Goal: Find specific page/section: Find specific page/section

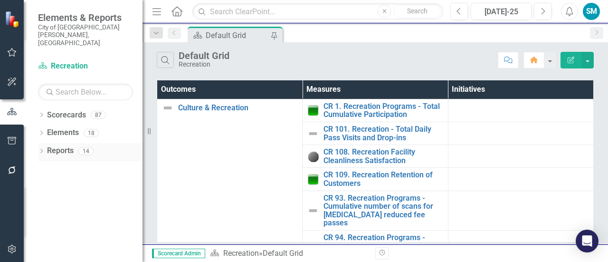
click at [41, 143] on div "Dropdown Reports 14" at bounding box center [90, 152] width 105 height 18
click at [40, 130] on div "Dropdown" at bounding box center [41, 134] width 7 height 8
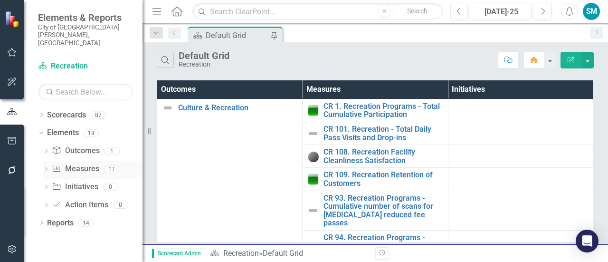
click at [46, 167] on icon "Dropdown" at bounding box center [46, 169] width 7 height 5
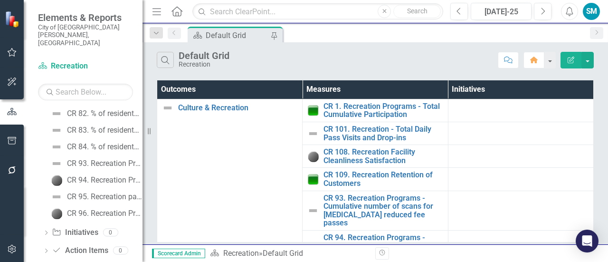
scroll to position [88, 0]
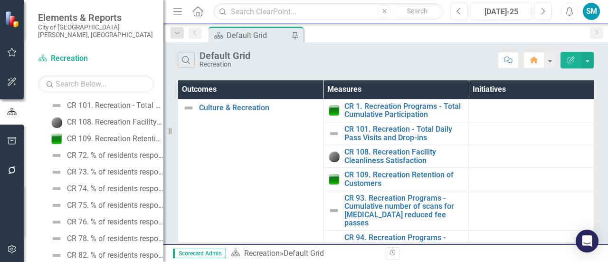
drag, startPoint x: 143, startPoint y: 150, endPoint x: 194, endPoint y: 156, distance: 52.2
click at [171, 156] on div "Resize" at bounding box center [168, 131] width 8 height 262
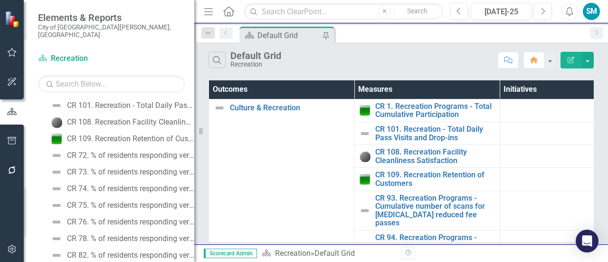
scroll to position [238, 0]
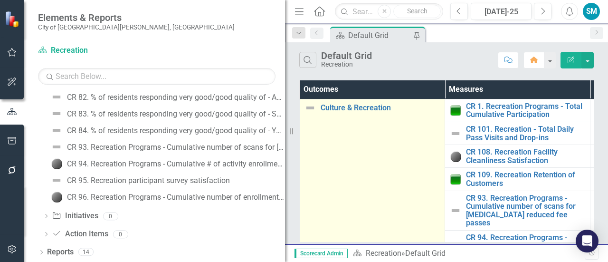
drag, startPoint x: 195, startPoint y: 160, endPoint x: 371, endPoint y: 173, distance: 175.9
click at [371, 173] on div "Elements & Reports City of [GEOGRAPHIC_DATA][PERSON_NAME], CO Scorecard Recreat…" at bounding box center [304, 131] width 608 height 262
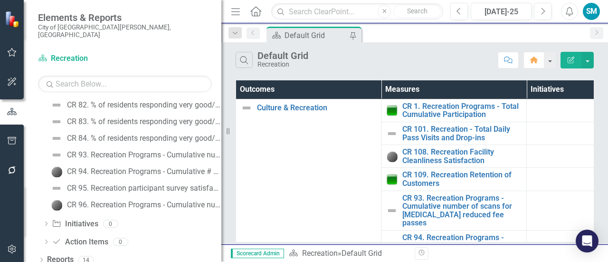
drag, startPoint x: 286, startPoint y: 139, endPoint x: 212, endPoint y: 142, distance: 73.7
click at [222, 142] on div "Resize" at bounding box center [226, 131] width 8 height 262
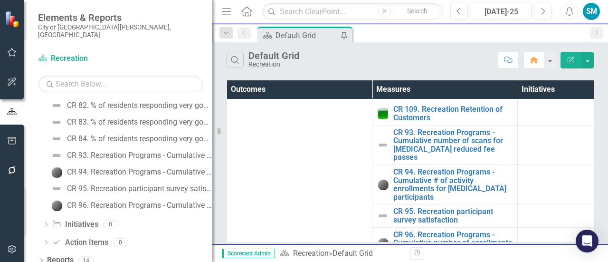
scroll to position [78, 0]
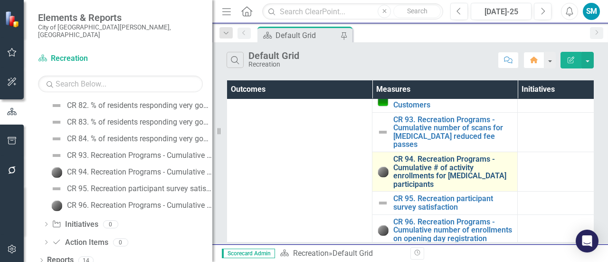
click at [467, 163] on link "CR 94. Recreation Programs - Cumulative # of activity enrollments for [MEDICAL_…" at bounding box center [453, 171] width 119 height 33
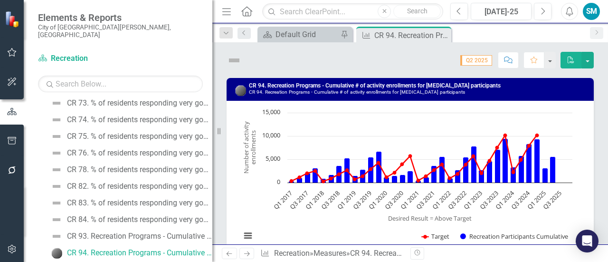
scroll to position [147, 0]
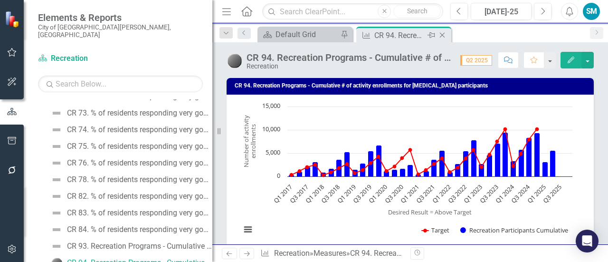
click at [442, 35] on icon "Close" at bounding box center [443, 35] width 10 height 8
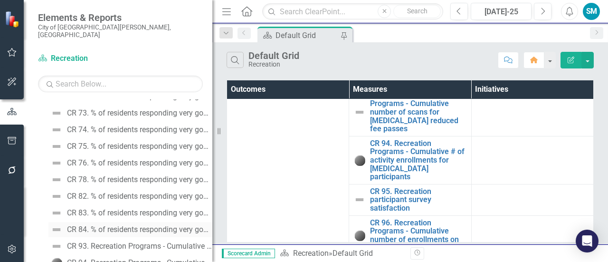
scroll to position [238, 0]
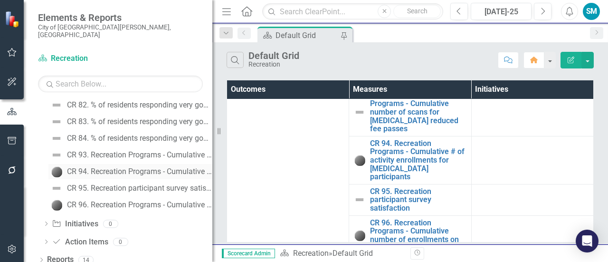
click at [127, 167] on div "CR 94. Recreation Programs - Cumulative # of activity enrollments for [MEDICAL_…" at bounding box center [139, 171] width 145 height 9
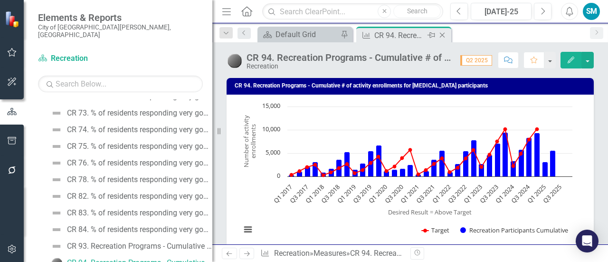
click at [444, 36] on icon at bounding box center [442, 35] width 5 height 5
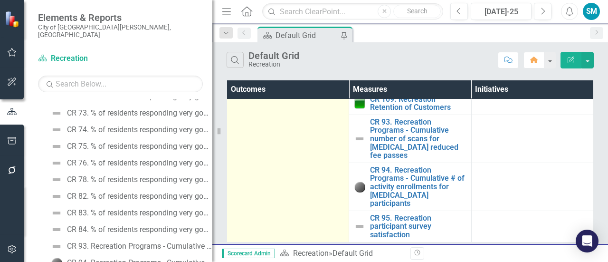
scroll to position [92, 0]
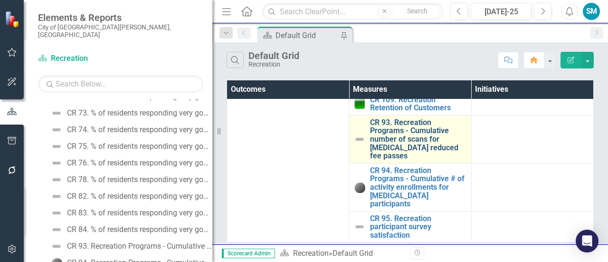
click at [381, 148] on link "CR 93. Recreation Programs - Cumulative number of scans for [MEDICAL_DATA] redu…" at bounding box center [418, 139] width 96 height 42
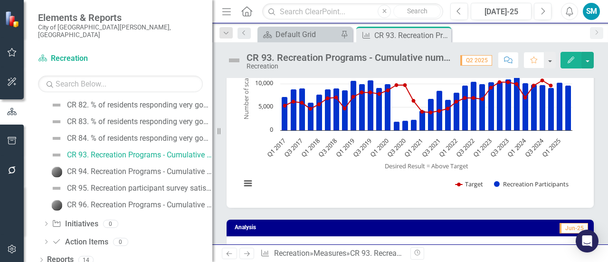
scroll to position [237, 0]
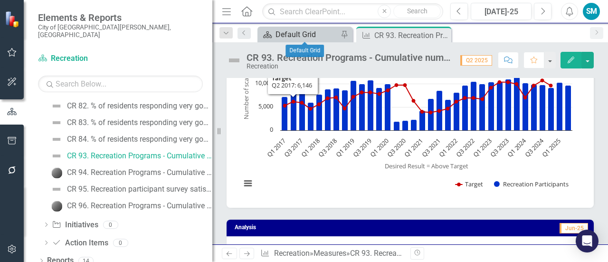
click at [305, 36] on div "Default Grid" at bounding box center [307, 35] width 63 height 12
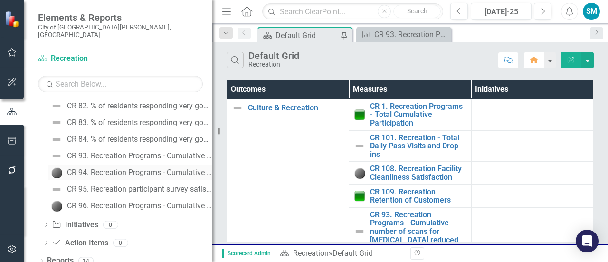
scroll to position [238, 0]
click at [158, 164] on link "CR 94. Recreation Programs - Cumulative # of activity enrollments for [MEDICAL_…" at bounding box center [130, 171] width 164 height 15
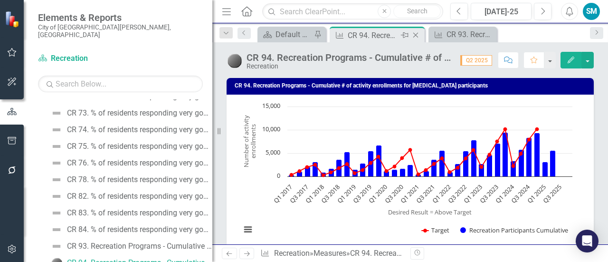
click at [415, 38] on icon "Close" at bounding box center [416, 35] width 10 height 8
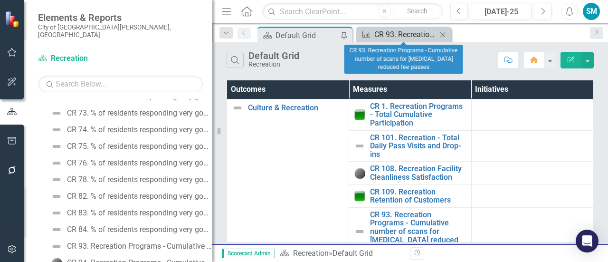
click at [414, 36] on div "CR 93. Recreation Programs - Cumulative number of scans for [MEDICAL_DATA] redu…" at bounding box center [406, 35] width 63 height 12
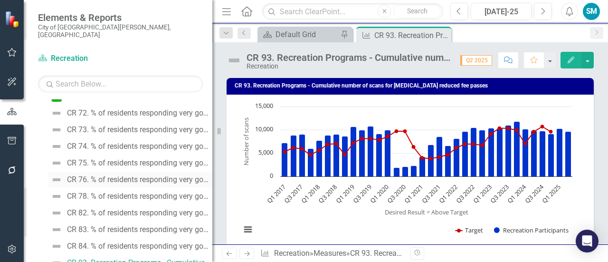
scroll to position [238, 0]
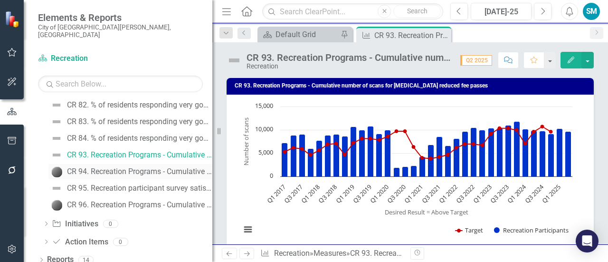
click at [115, 167] on div "CR 94. Recreation Programs - Cumulative # of activity enrollments for [MEDICAL_…" at bounding box center [139, 171] width 145 height 9
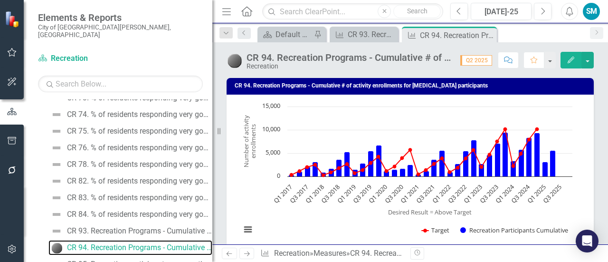
scroll to position [238, 0]
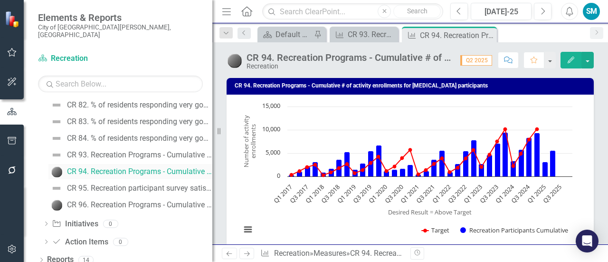
click at [113, 167] on div "CR 94. Recreation Programs - Cumulative # of activity enrollments for [MEDICAL_…" at bounding box center [139, 171] width 145 height 9
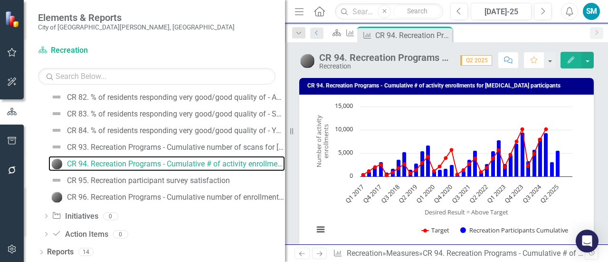
drag, startPoint x: 214, startPoint y: 172, endPoint x: 328, endPoint y: 154, distance: 115.4
click at [328, 154] on div "Elements & Reports City of [GEOGRAPHIC_DATA][PERSON_NAME], CO Scorecard Recreat…" at bounding box center [304, 131] width 608 height 262
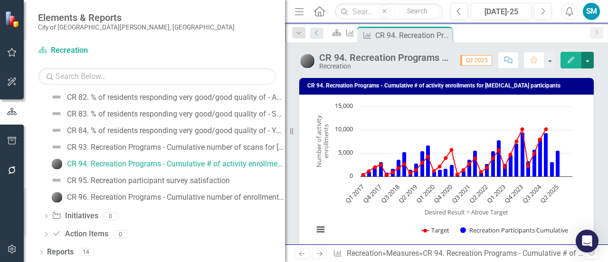
click at [594, 59] on button "button" at bounding box center [588, 60] width 12 height 17
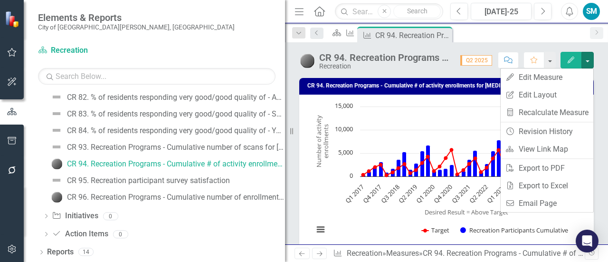
click at [445, 115] on rect "Interactive chart" at bounding box center [443, 173] width 269 height 143
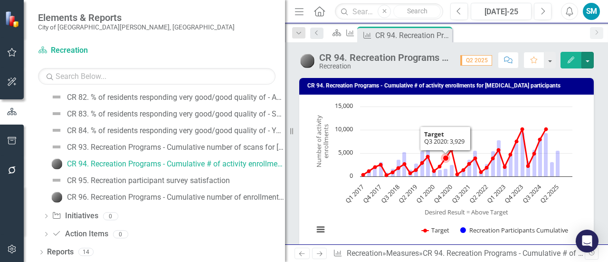
click at [445, 115] on rect "Interactive chart" at bounding box center [443, 173] width 269 height 143
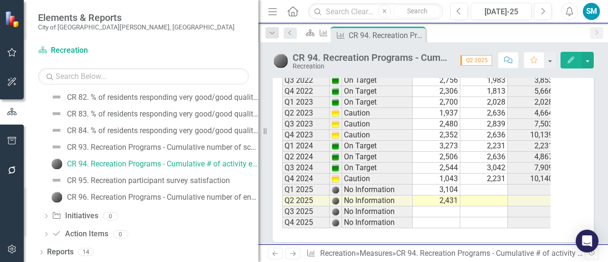
scroll to position [975, 0]
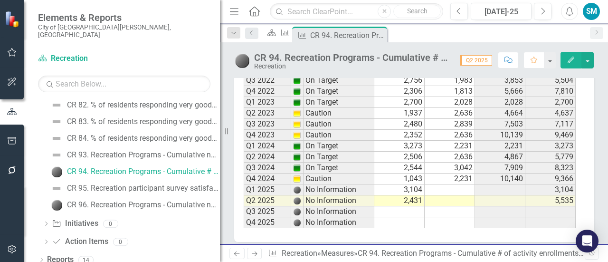
drag, startPoint x: 285, startPoint y: 41, endPoint x: 220, endPoint y: 44, distance: 65.2
click at [220, 44] on div "Resize" at bounding box center [224, 131] width 8 height 262
